Goal: Task Accomplishment & Management: Use online tool/utility

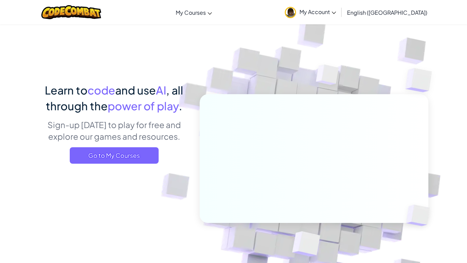
click at [296, 13] on img at bounding box center [290, 12] width 11 height 11
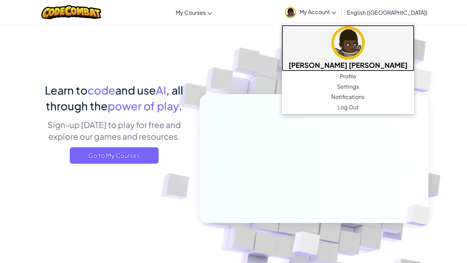
click at [350, 58] on img at bounding box center [348, 43] width 34 height 34
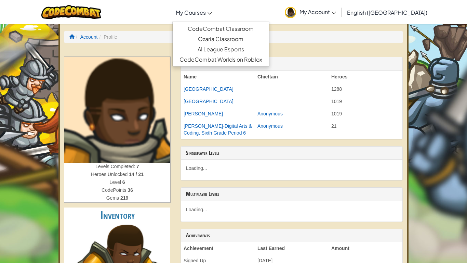
click at [215, 19] on link "My Courses" at bounding box center [193, 12] width 43 height 18
click at [249, 31] on link "CodeCombat Classroom" at bounding box center [221, 29] width 96 height 10
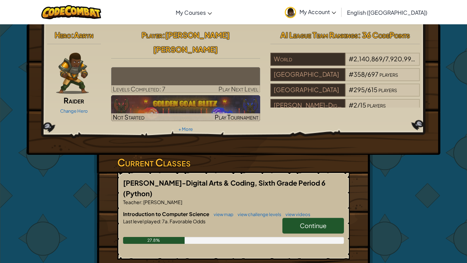
click at [308, 221] on span "Continue" at bounding box center [313, 225] width 27 height 8
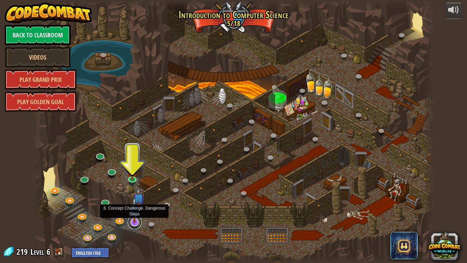
click at [133, 224] on link at bounding box center [135, 222] width 14 height 14
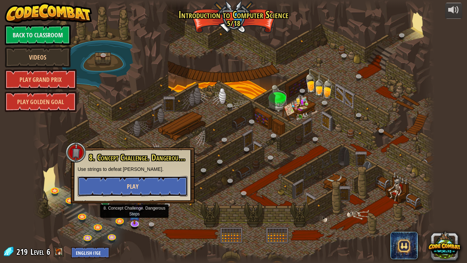
click at [109, 187] on button "Play" at bounding box center [133, 186] width 110 height 21
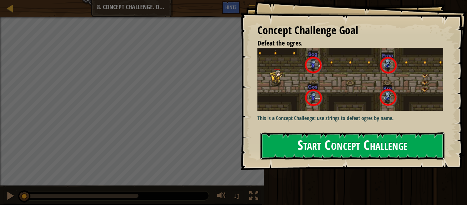
click at [300, 151] on button "Start Concept Challenge" at bounding box center [353, 145] width 184 height 27
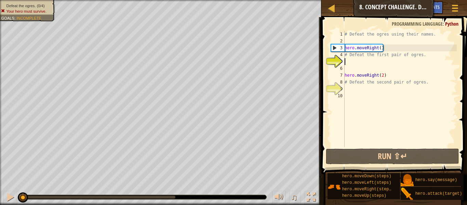
click at [381, 49] on div "# Defeat the ogres using their names. hero . moveRight ( ) # Defeat the first p…" at bounding box center [400, 96] width 114 height 130
type textarea "hero.moveRight()"
click at [347, 61] on div "# Defeat the ogres using their names. hero . moveRight ( ) # Defeat the first p…" at bounding box center [400, 96] width 114 height 130
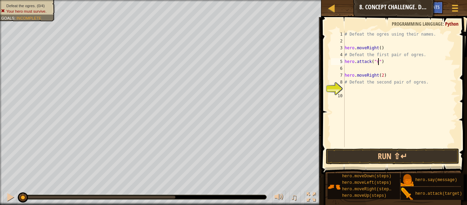
scroll to position [3, 5]
type textarea "hero.attack("Sog")"
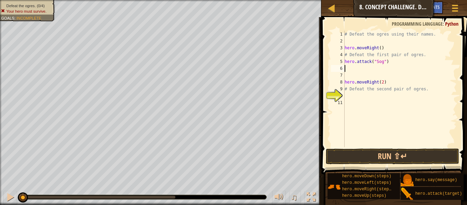
type textarea "hero.attack("Sog")"
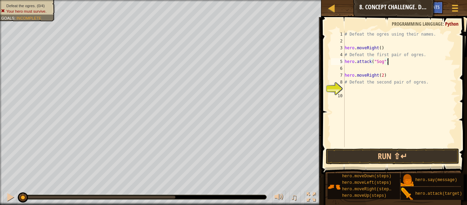
type textarea "hero.attack("Sog")"
type textarea "# Defeat the first pair of ogres."
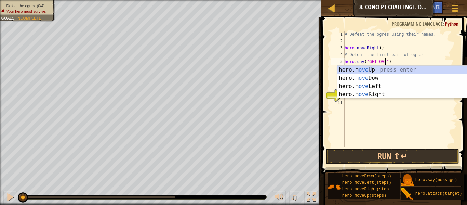
scroll to position [3, 6]
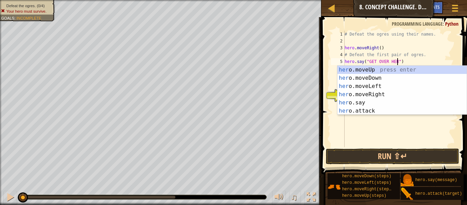
type textarea "hero.say("GET OVER HERE")"
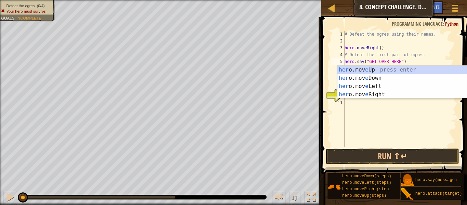
click at [357, 121] on div "# Defeat the ogres using their names. hero . moveRight ( ) # Defeat the first p…" at bounding box center [400, 96] width 114 height 130
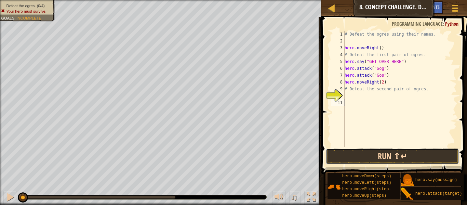
click at [384, 153] on button "Run ⇧↵" at bounding box center [392, 156] width 133 height 16
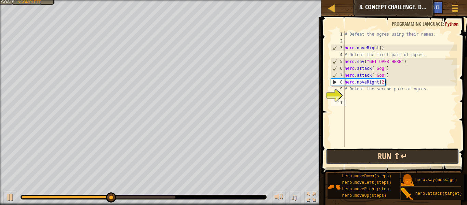
click at [344, 153] on button "Run ⇧↵" at bounding box center [392, 156] width 133 height 16
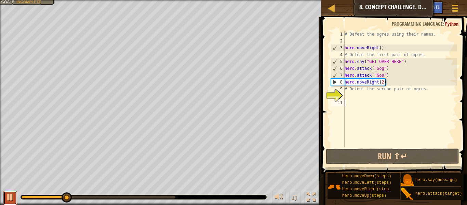
click at [9, 198] on div at bounding box center [10, 197] width 9 height 9
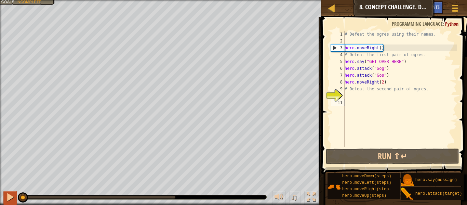
drag, startPoint x: 67, startPoint y: 196, endPoint x: 3, endPoint y: 199, distance: 63.7
click at [3, 199] on div "♫" at bounding box center [161, 195] width 322 height 21
drag, startPoint x: 20, startPoint y: 198, endPoint x: 16, endPoint y: 189, distance: 10.0
click at [16, 189] on div "♫" at bounding box center [161, 195] width 322 height 21
click at [390, 71] on div "# Defeat the ogres using their names. hero . moveRight ( ) # Defeat the first p…" at bounding box center [400, 96] width 114 height 130
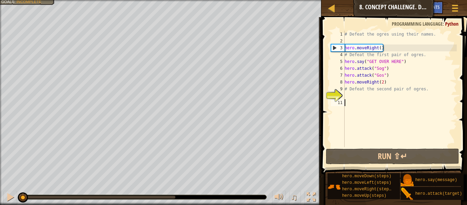
type textarea "hero.attack("Sog")"
drag, startPoint x: 390, startPoint y: 71, endPoint x: 335, endPoint y: 71, distance: 55.1
click at [335, 71] on div "hero.attack("Sog") 1 2 3 4 5 6 7 8 9 10 11 # Defeat the ogres using their names…" at bounding box center [393, 89] width 127 height 116
click at [395, 71] on div "# Defeat the ogres using their names. hero . moveRight ( ) # Defeat the first p…" at bounding box center [400, 89] width 114 height 116
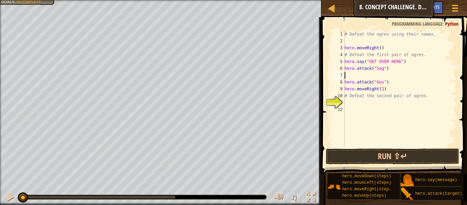
paste textarea "hero.attack("Sog")"
drag, startPoint x: 394, startPoint y: 85, endPoint x: 329, endPoint y: 83, distance: 64.7
click at [330, 83] on div "hero.attack("Sog") 1 2 3 4 5 6 7 8 9 10 11 12 # Defeat the ogres using their na…" at bounding box center [393, 89] width 127 height 116
type textarea "hero.attack("Gos")"
click at [389, 83] on div "# Defeat the ogres using their names. hero . moveRight ( ) # Defeat the first p…" at bounding box center [400, 89] width 114 height 116
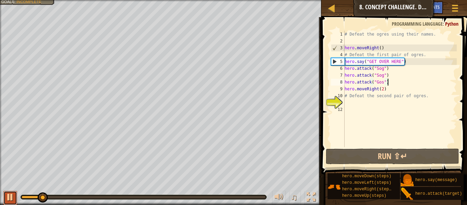
click at [4, 198] on button at bounding box center [10, 198] width 14 height 14
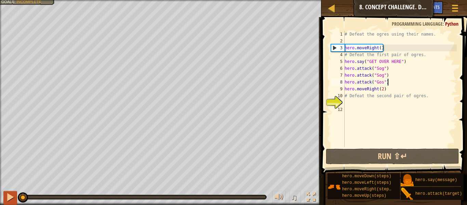
drag, startPoint x: 48, startPoint y: 200, endPoint x: 7, endPoint y: 197, distance: 41.2
click at [7, 197] on div "♫" at bounding box center [161, 195] width 322 height 21
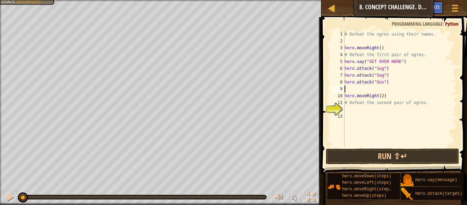
paste textarea "hero.attack("Gos")"
drag, startPoint x: 409, startPoint y: 62, endPoint x: 338, endPoint y: 60, distance: 70.8
click at [338, 60] on div "hero.attack("Gos") 1 2 3 4 5 6 7 8 9 10 11 12 13 # Defeat the ogres using their…" at bounding box center [393, 89] width 127 height 116
click at [389, 48] on div "# Defeat the ogres using their names. hero . moveRight ( ) # Defeat the first p…" at bounding box center [400, 96] width 114 height 130
type textarea "hero.moveRight()"
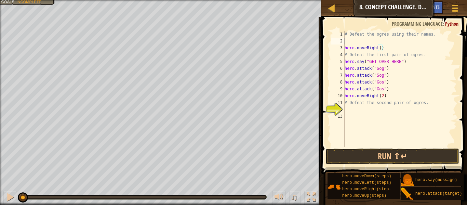
click at [372, 41] on div "# Defeat the ogres using their names. hero . moveRight ( ) # Defeat the first p…" at bounding box center [400, 96] width 114 height 130
paste textarea "hero.say("GET OVER HERE")"
type textarea "hero.say("GET OVER HERE")"
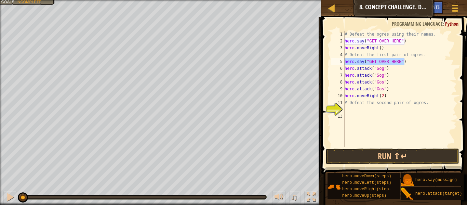
drag, startPoint x: 404, startPoint y: 63, endPoint x: 343, endPoint y: 64, distance: 60.2
click at [343, 64] on div "hero.say("GET OVER HERE") 1 2 3 4 5 6 7 8 9 10 11 12 13 # Defeat the ogres usin…" at bounding box center [393, 89] width 127 height 116
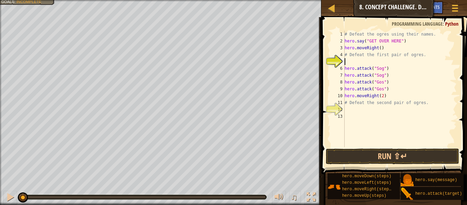
type textarea "# Defeat the first pair of ogres."
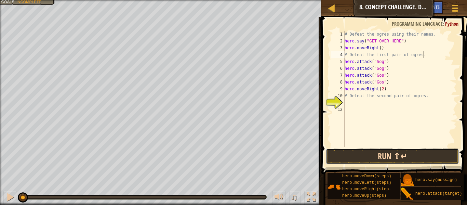
click at [359, 154] on button "Run ⇧↵" at bounding box center [392, 156] width 133 height 16
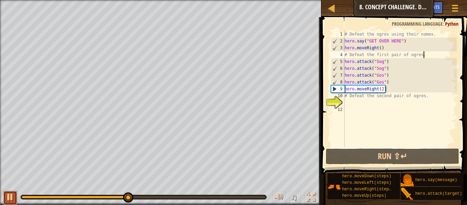
click at [11, 195] on div at bounding box center [10, 197] width 9 height 9
click at [409, 106] on div "# Defeat the ogres using their names. hero . say ( "GET OVER HERE" ) hero . mov…" at bounding box center [400, 96] width 114 height 130
type textarea "h"
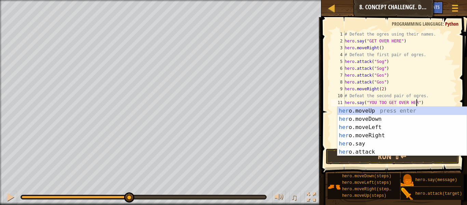
scroll to position [3, 11]
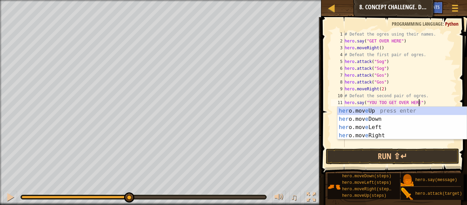
click at [443, 101] on div "# Defeat the ogres using their names. hero . say ( "GET OVER HERE" ) hero . mov…" at bounding box center [400, 96] width 114 height 130
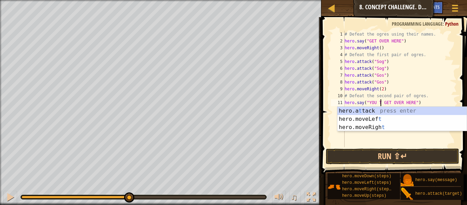
type textarea "hero.say("YOU TWO GET OVER HERE")"
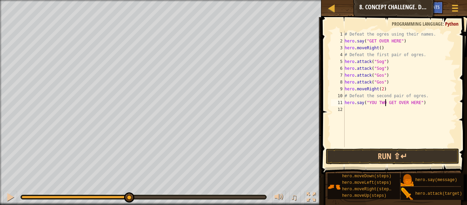
scroll to position [3, 0]
click at [420, 153] on button "Run ⇧↵" at bounding box center [392, 156] width 133 height 16
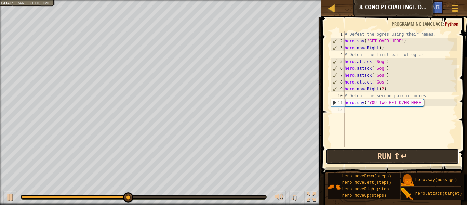
click at [420, 153] on button "Run ⇧↵" at bounding box center [392, 156] width 133 height 16
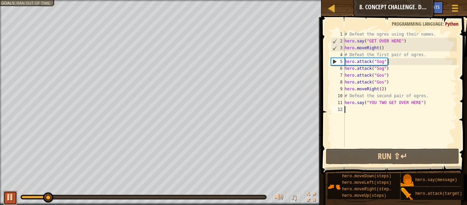
click at [12, 199] on div at bounding box center [10, 197] width 9 height 9
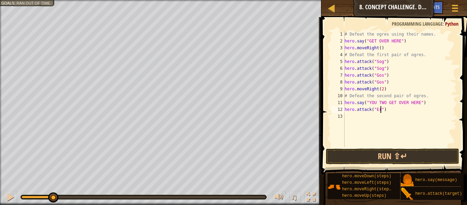
scroll to position [3, 5]
type textarea "hero.attack("Ergo")"
drag, startPoint x: 393, startPoint y: 110, endPoint x: 337, endPoint y: 112, distance: 56.1
click at [337, 112] on div "hero.attack("Ergo") 1 2 3 4 5 6 7 8 9 10 11 12 13 # Defeat the ogres using thei…" at bounding box center [393, 89] width 127 height 116
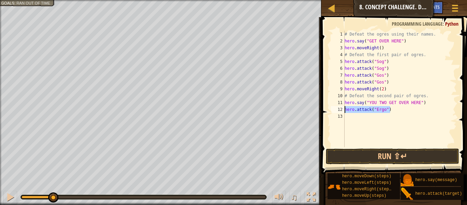
click at [347, 117] on div "# Defeat the ogres using their names. hero . say ( "GET OVER HERE" ) hero . mov…" at bounding box center [400, 96] width 114 height 130
paste textarea "hero.attack("Ergo")"
type textarea "hero.attack("Ergo")"
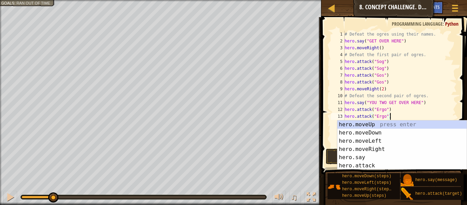
click at [406, 116] on div "# Defeat the ogres using their names. hero . say ( "GET OVER HERE" ) hero . mov…" at bounding box center [400, 96] width 114 height 130
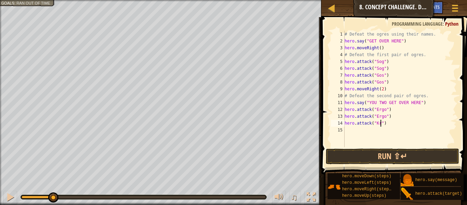
scroll to position [3, 5]
type textarea "hero.attack("Kro")"
drag, startPoint x: 390, startPoint y: 125, endPoint x: 330, endPoint y: 125, distance: 60.5
click at [330, 125] on div "hero.attack("Kro") 1 2 3 4 5 6 7 8 9 10 11 12 13 14 15 # Defeat the ogres using…" at bounding box center [393, 89] width 127 height 116
click at [367, 133] on div "# Defeat the ogres using their names. hero . say ( "GET OVER HERE" ) hero . mov…" at bounding box center [400, 96] width 114 height 130
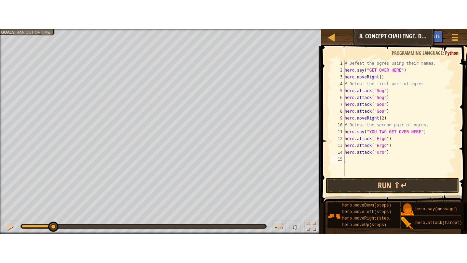
scroll to position [3, 0]
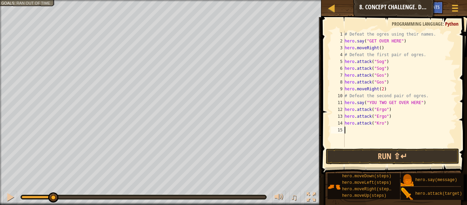
paste textarea "hero.attack("Kro")"
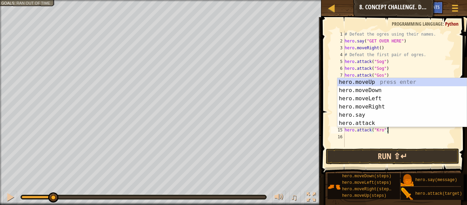
type textarea "hero.attack("Kro")"
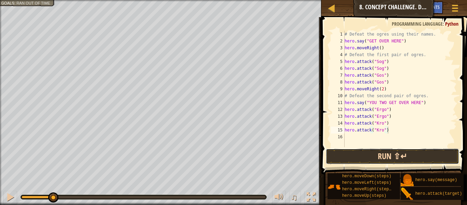
click at [369, 154] on button "Run ⇧↵" at bounding box center [392, 156] width 133 height 16
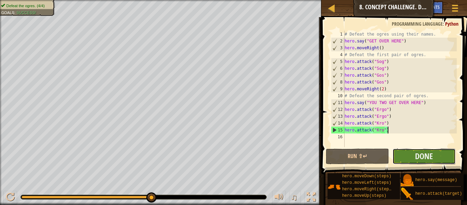
click at [414, 156] on button "Done" at bounding box center [424, 156] width 63 height 16
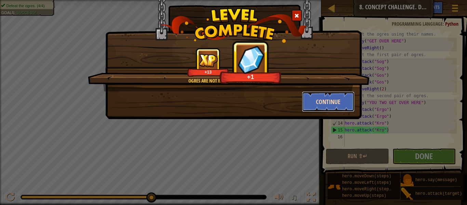
click at [327, 107] on button "Continue" at bounding box center [328, 101] width 53 height 21
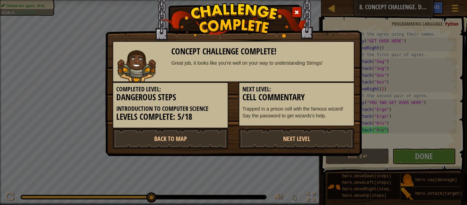
click at [328, 107] on p "Trapped in a prison cell with the famous wizard! Say the password to get wizard…" at bounding box center [297, 112] width 108 height 14
click at [197, 136] on link "Back to Map" at bounding box center [171, 138] width 116 height 21
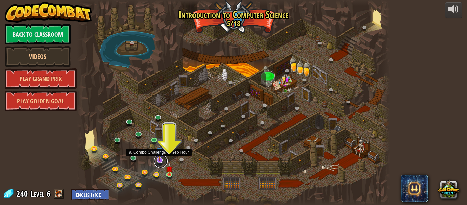
click at [162, 163] on link at bounding box center [161, 161] width 14 height 14
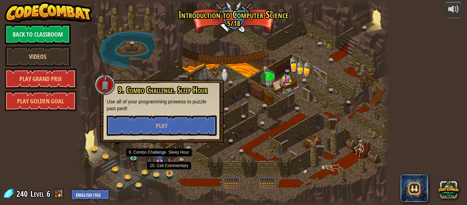
click at [171, 172] on img at bounding box center [169, 165] width 7 height 16
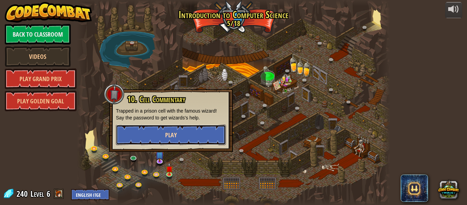
click at [146, 131] on button "Play" at bounding box center [171, 135] width 110 height 21
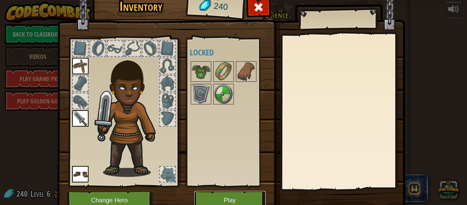
click at [244, 195] on button "Play" at bounding box center [229, 200] width 71 height 19
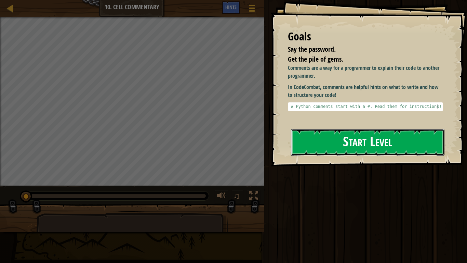
click at [355, 144] on button "Start Level" at bounding box center [368, 142] width 154 height 27
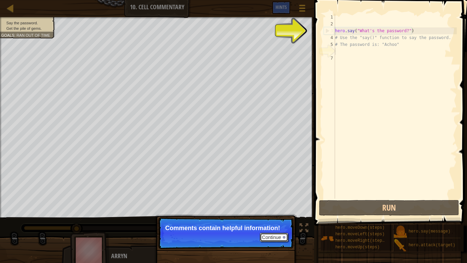
click at [278, 239] on button "Continue" at bounding box center [274, 237] width 28 height 9
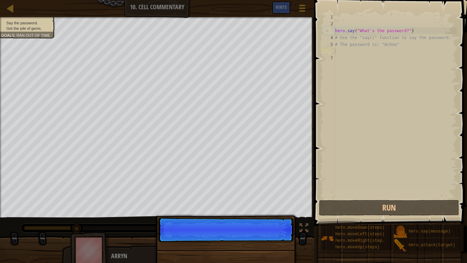
scroll to position [3, 0]
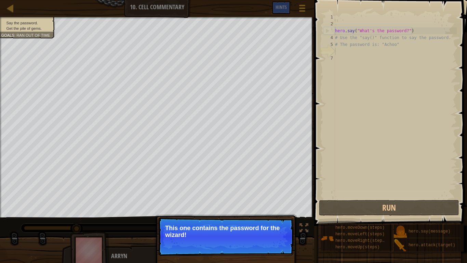
click at [276, 240] on p "Continue This one contains the password for the wizard!" at bounding box center [226, 236] width 136 height 38
click at [277, 244] on button "Continue" at bounding box center [274, 243] width 28 height 9
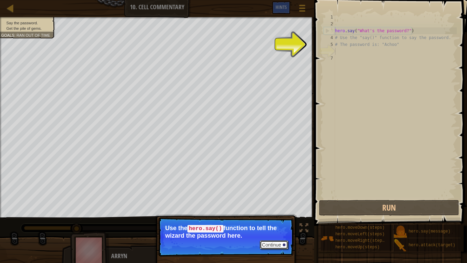
click at [282, 245] on button "Continue" at bounding box center [274, 244] width 28 height 9
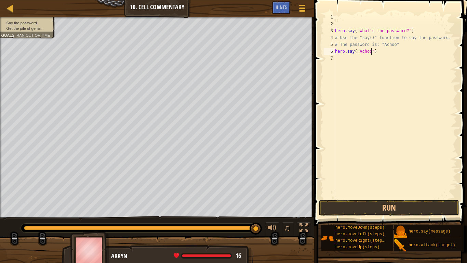
scroll to position [3, 5]
type textarea "hero.say("Achoo")"
click at [339, 205] on button "Run" at bounding box center [389, 208] width 140 height 16
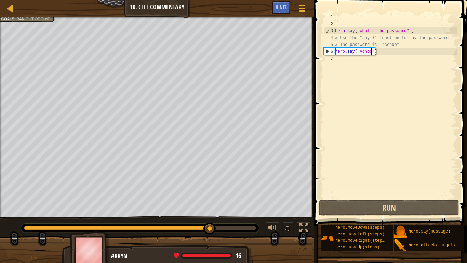
click at [344, 63] on div "hero . say ( "What's the password?" ) # Use the "say()" function to say the pas…" at bounding box center [395, 113] width 123 height 198
type textarea "h"
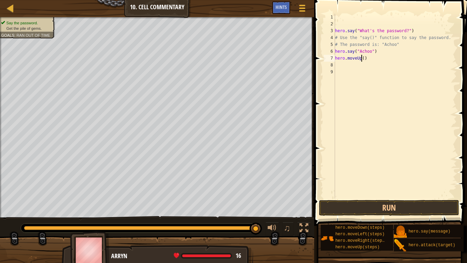
click at [363, 61] on div "hero . say ( "What's the password?" ) # Use the "say()" function to say the pas…" at bounding box center [395, 113] width 123 height 198
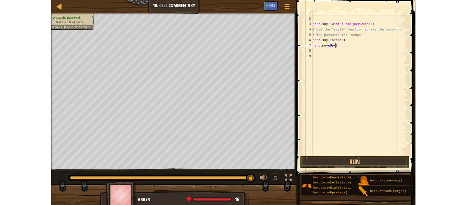
scroll to position [3, 4]
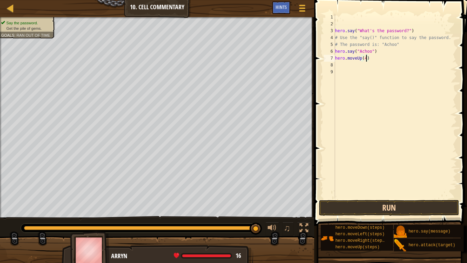
type textarea "hero.moveUp(4)"
click at [333, 201] on button "Run" at bounding box center [389, 208] width 140 height 16
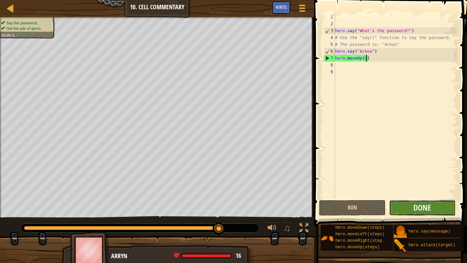
click at [403, 207] on button "Done" at bounding box center [422, 208] width 67 height 16
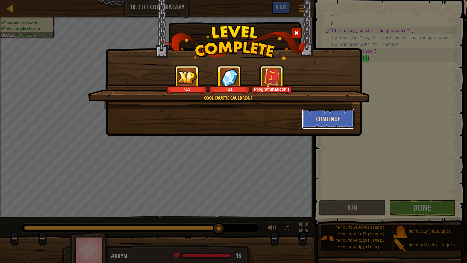
click at [316, 118] on button "Continue" at bounding box center [328, 118] width 53 height 21
